Goal: Check status: Check status

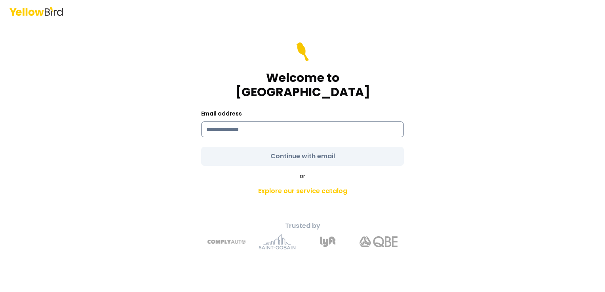
click at [307, 122] on input at bounding box center [302, 130] width 203 height 16
type input "**********"
click at [311, 147] on form "**********" at bounding box center [302, 104] width 203 height 124
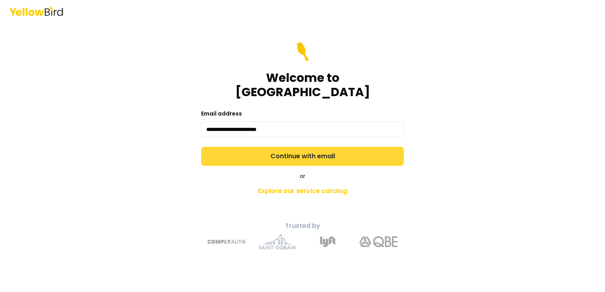
click at [311, 149] on button "Continue with email" at bounding box center [302, 156] width 203 height 19
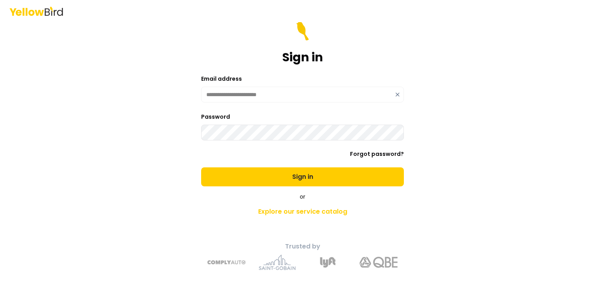
click at [452, 100] on main "**********" at bounding box center [303, 157] width 304 height 270
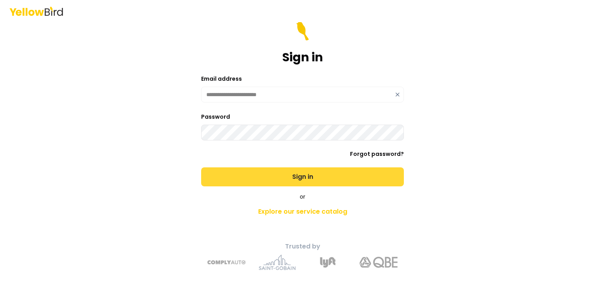
click at [307, 176] on button "Sign in" at bounding box center [302, 177] width 203 height 19
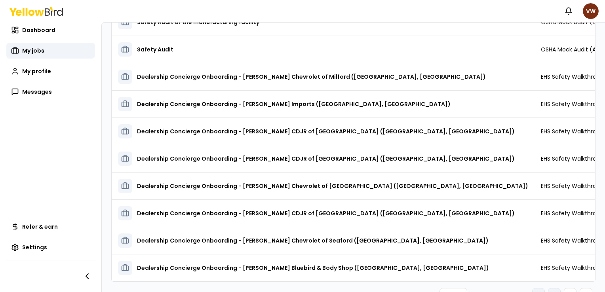
scroll to position [100, 0]
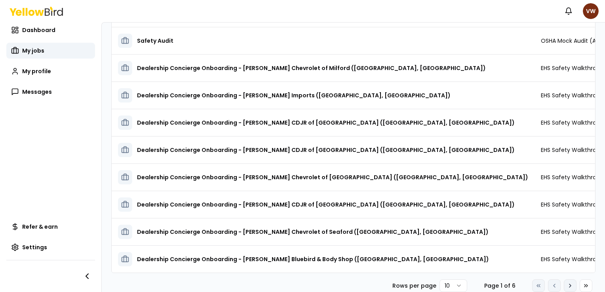
click at [567, 287] on icon at bounding box center [570, 286] width 6 height 6
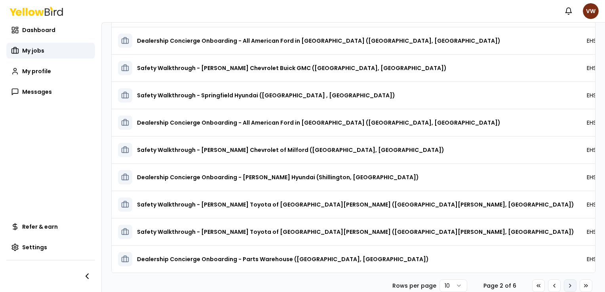
click at [567, 287] on icon at bounding box center [570, 286] width 6 height 6
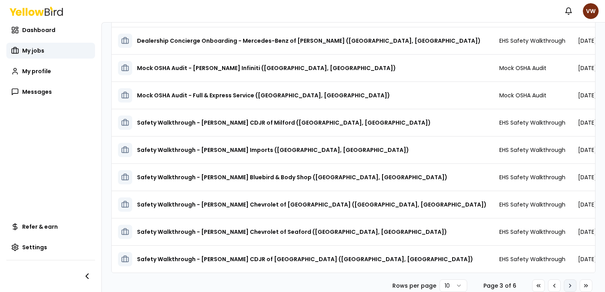
click at [567, 287] on icon at bounding box center [570, 286] width 6 height 6
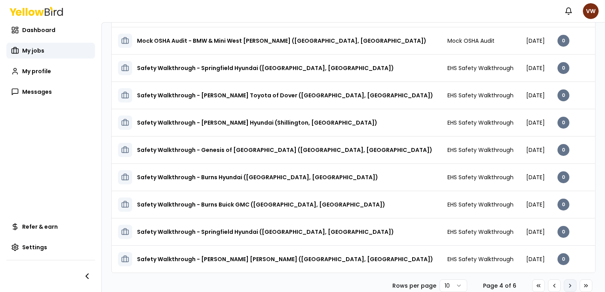
click at [567, 287] on icon at bounding box center [570, 286] width 6 height 6
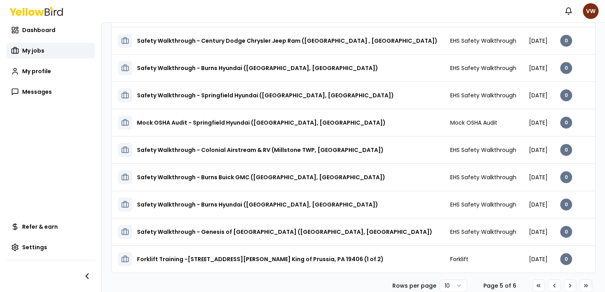
scroll to position [0, 55]
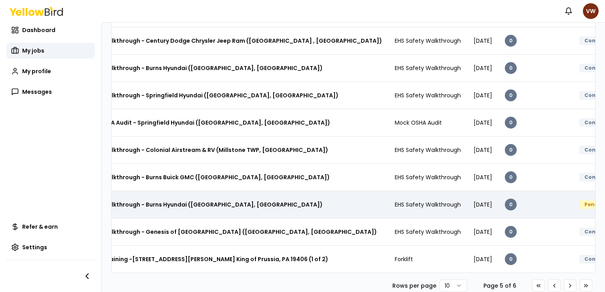
click at [219, 200] on h3 "Safety Walkthrough - Burns Hyundai ([GEOGRAPHIC_DATA], [GEOGRAPHIC_DATA])" at bounding box center [202, 205] width 241 height 14
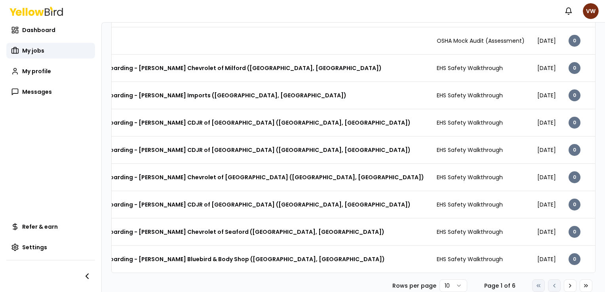
scroll to position [0, 102]
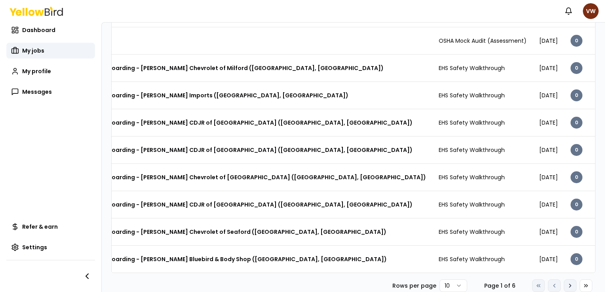
click at [567, 286] on icon at bounding box center [570, 286] width 6 height 6
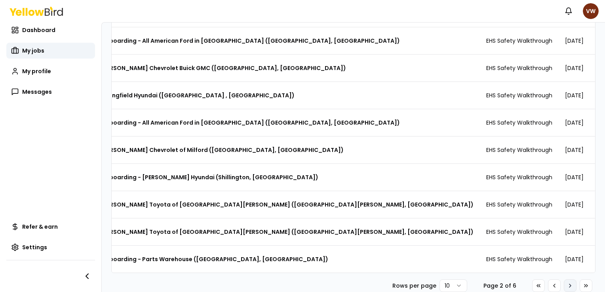
click at [570, 285] on icon at bounding box center [571, 285] width 2 height 3
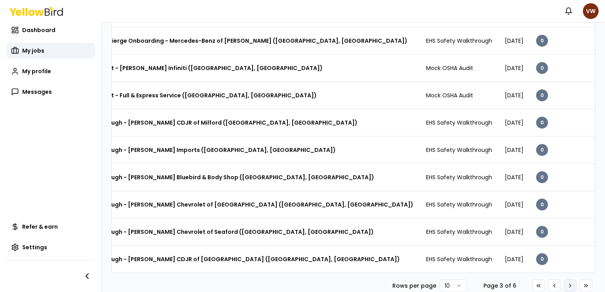
click at [570, 285] on icon at bounding box center [571, 285] width 2 height 3
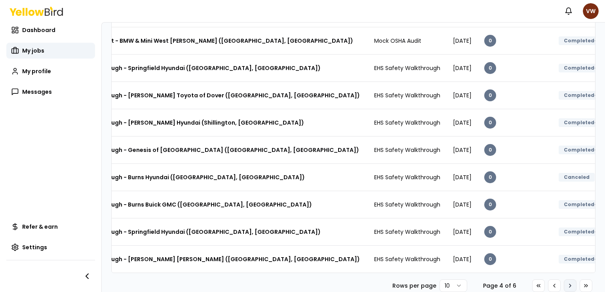
scroll to position [0, 48]
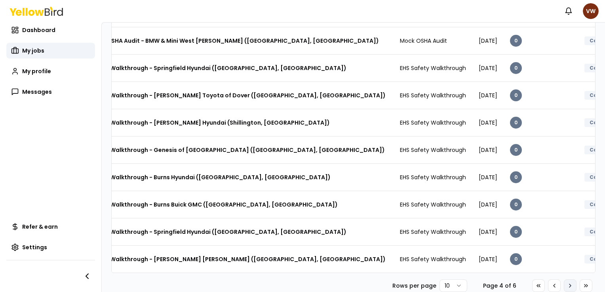
click at [570, 285] on icon at bounding box center [571, 285] width 2 height 3
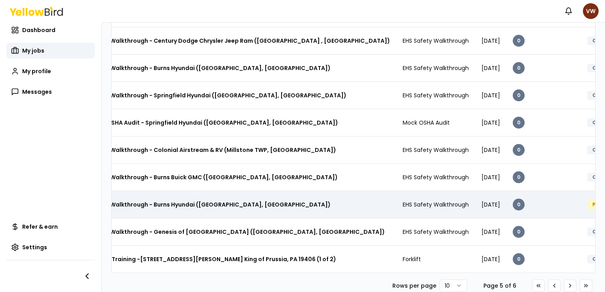
click at [145, 198] on h3 "Safety Walkthrough - Burns Hyundai ([GEOGRAPHIC_DATA], [GEOGRAPHIC_DATA])" at bounding box center [210, 205] width 241 height 14
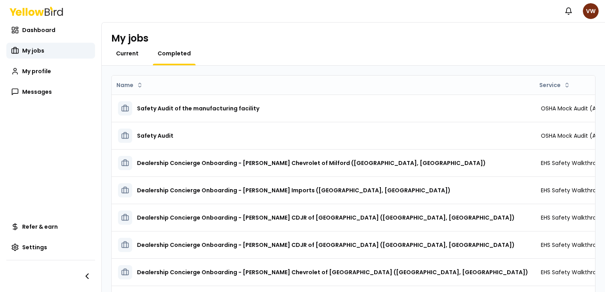
click at [126, 53] on span "Current" at bounding box center [127, 54] width 23 height 8
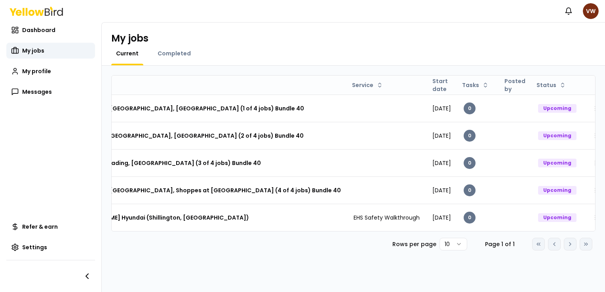
scroll to position [0, 132]
